Goal: Task Accomplishment & Management: Manage account settings

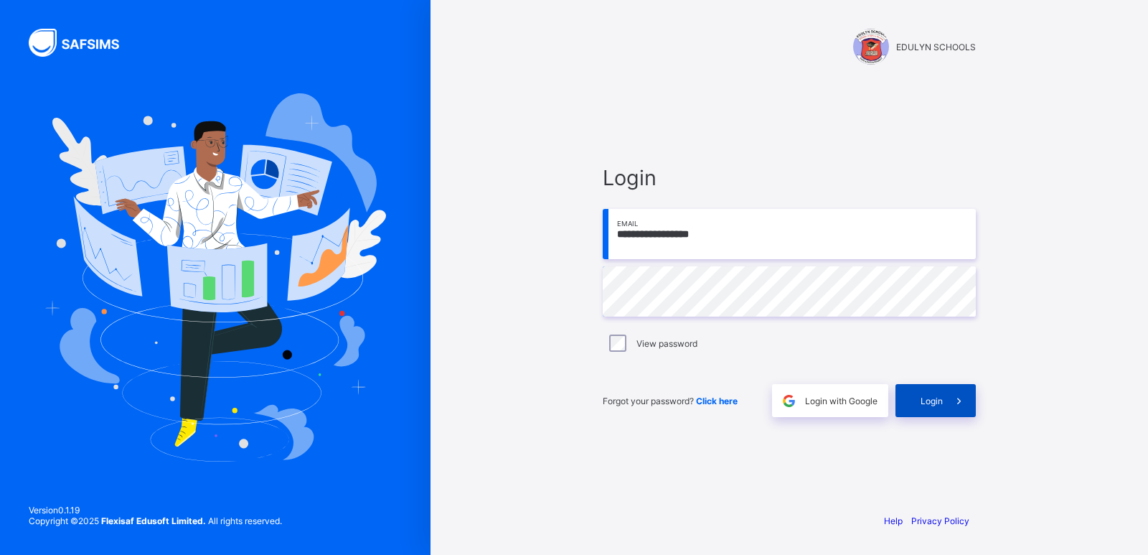
click at [930, 399] on span "Login" at bounding box center [932, 400] width 22 height 11
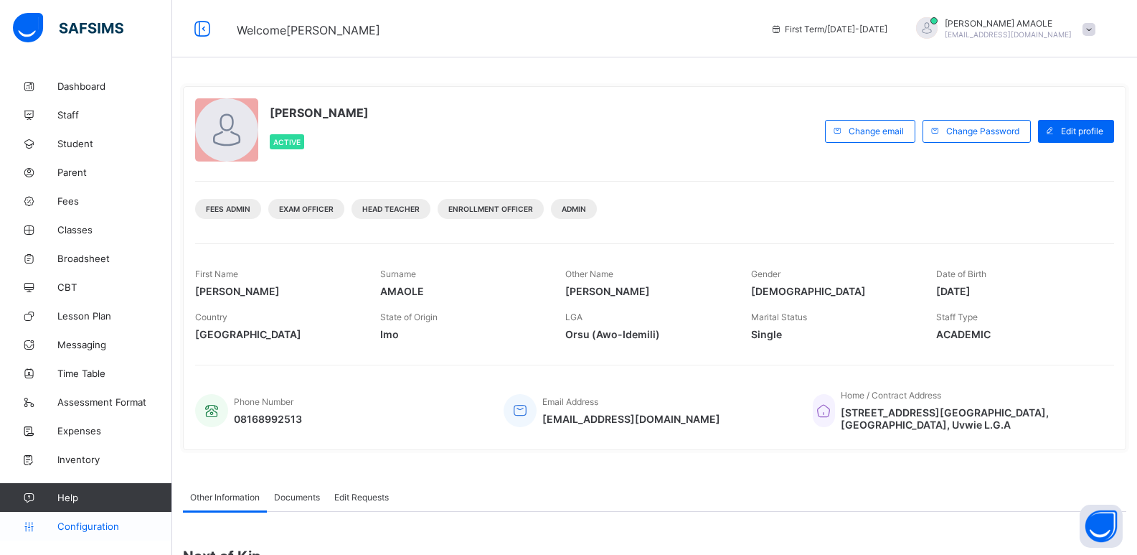
click at [114, 525] on span "Configuration" at bounding box center [114, 525] width 114 height 11
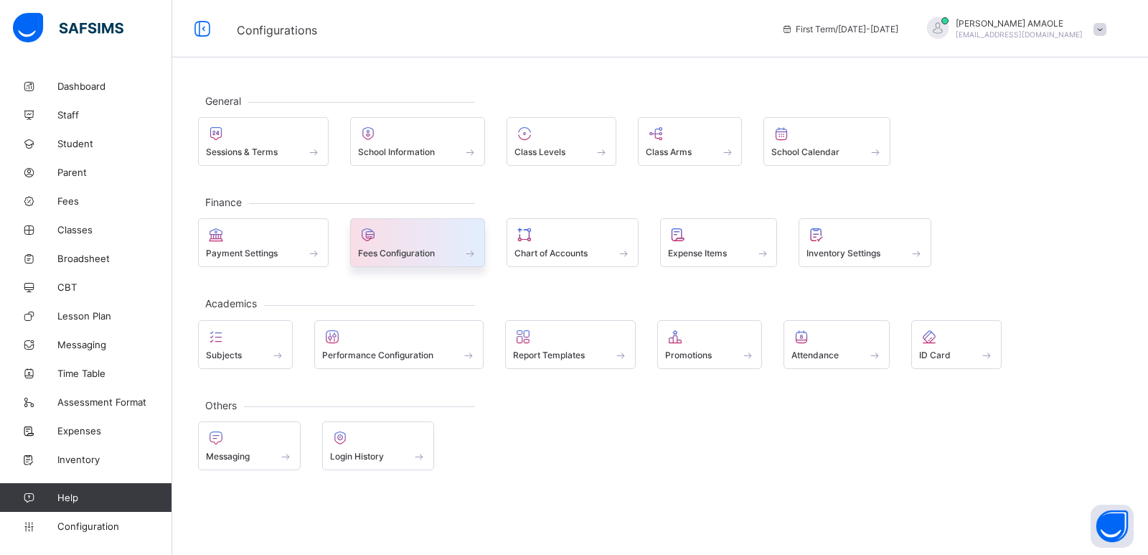
click at [385, 244] on span at bounding box center [418, 245] width 120 height 4
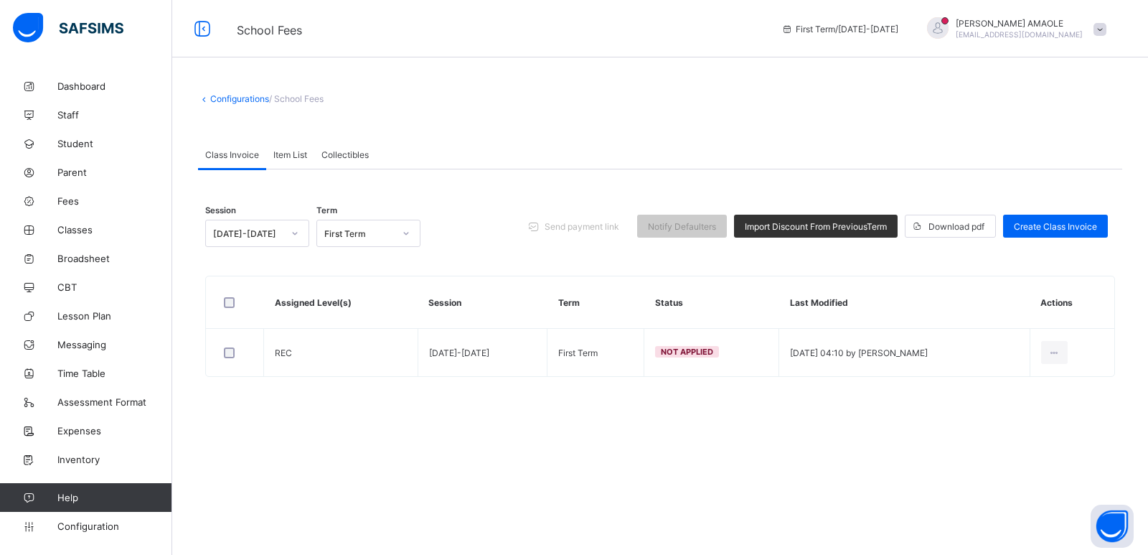
click at [286, 155] on span "Item List" at bounding box center [290, 154] width 34 height 11
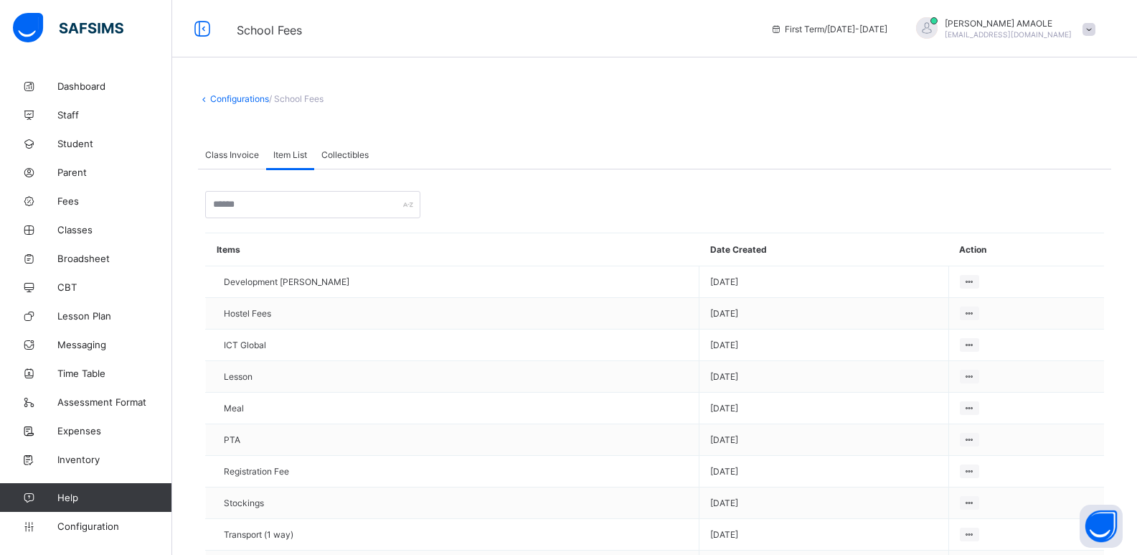
click at [1096, 27] on span at bounding box center [1089, 29] width 13 height 13
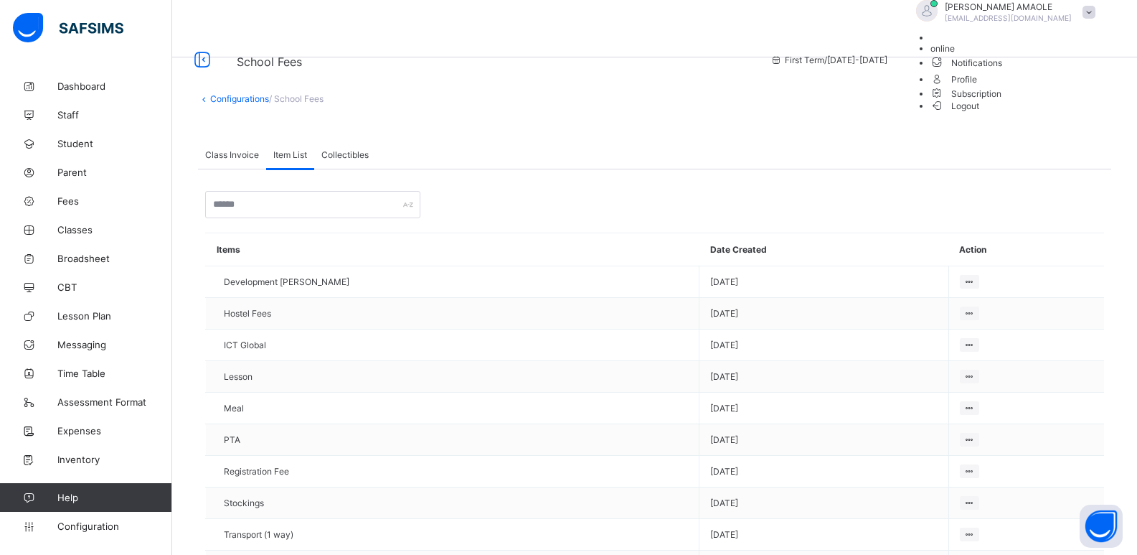
click at [980, 113] on span "Logout" at bounding box center [956, 105] width 50 height 15
